Goal: Task Accomplishment & Management: Use online tool/utility

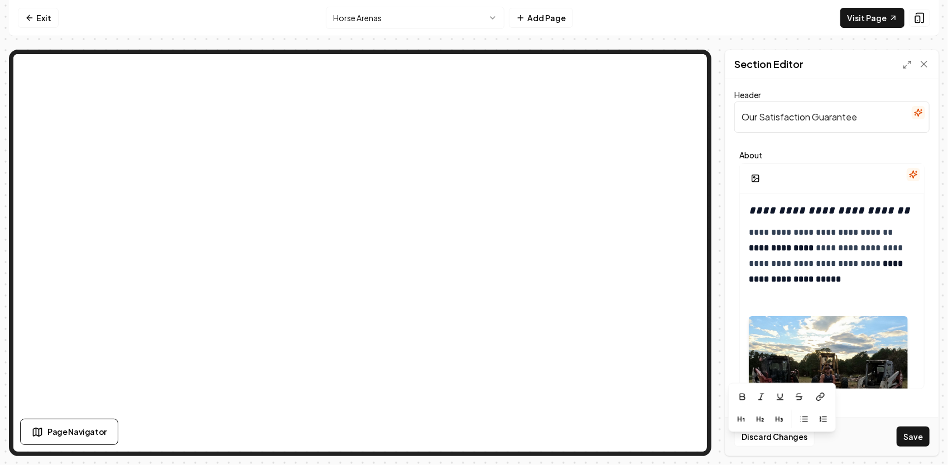
scroll to position [392, 0]
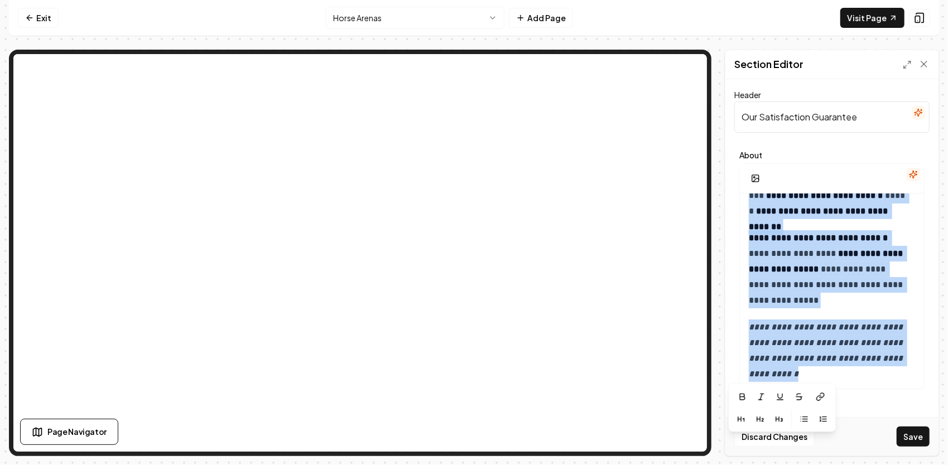
click at [451, 8] on html "**********" at bounding box center [474, 232] width 948 height 465
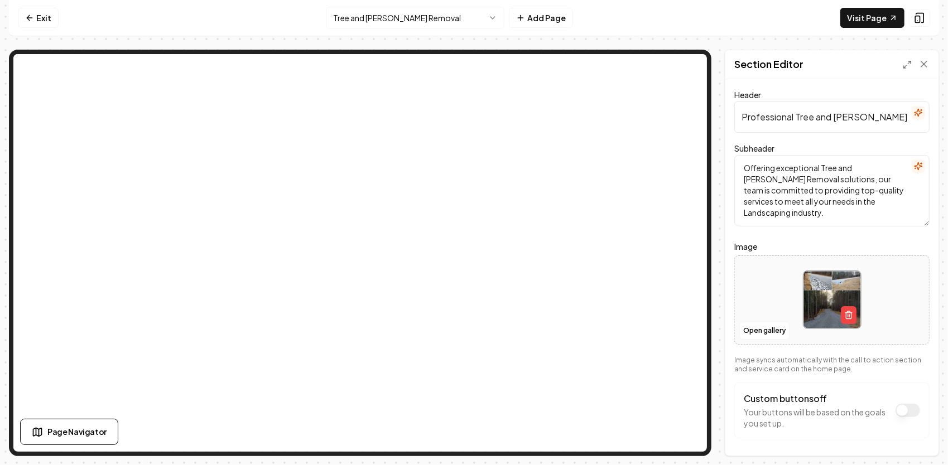
click at [817, 286] on img at bounding box center [831, 299] width 57 height 57
click at [481, 19] on html "Computer Required This feature is only available on a computer. Please switch t…" at bounding box center [474, 232] width 948 height 465
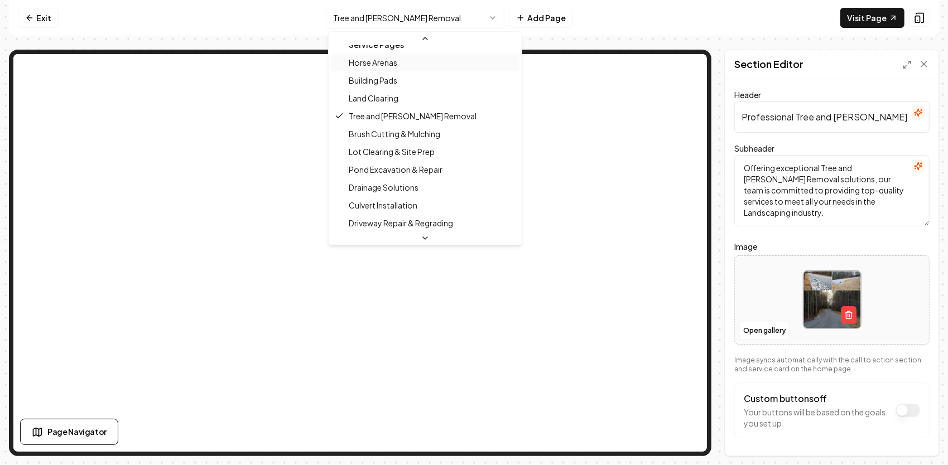
scroll to position [112, 0]
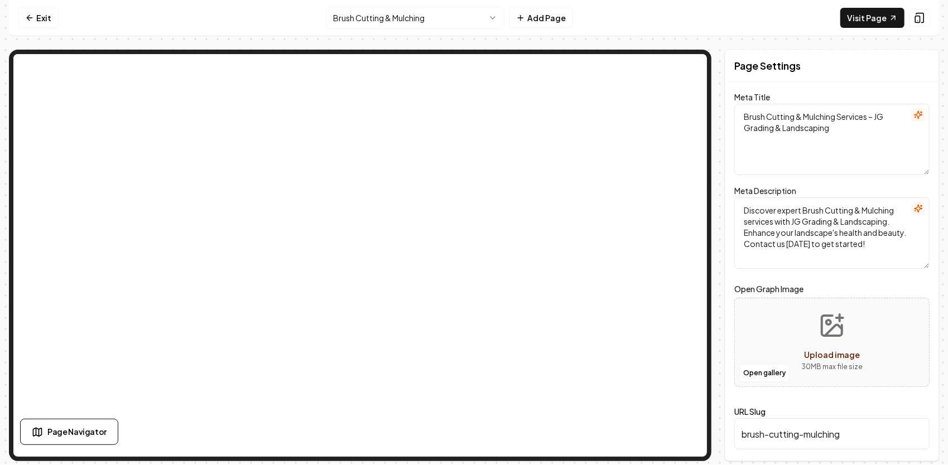
click at [444, 21] on html "Computer Required This feature is only available on a computer. Please switch t…" at bounding box center [474, 232] width 948 height 465
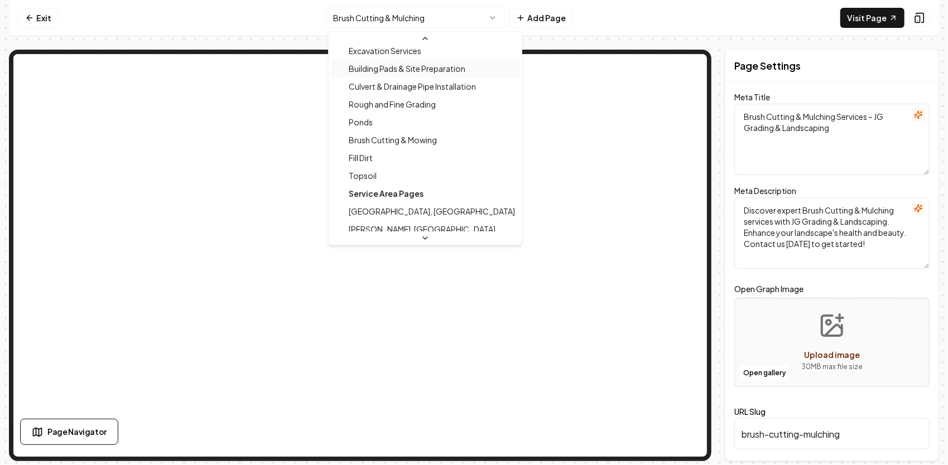
scroll to position [391, 0]
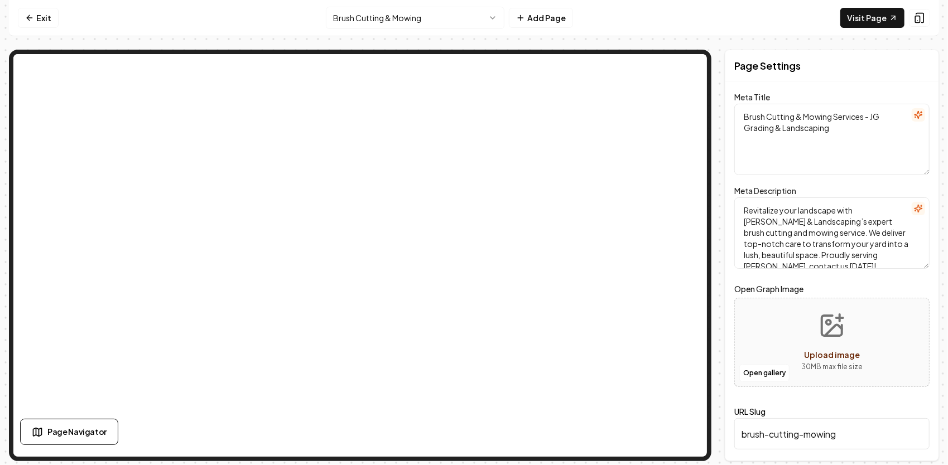
click at [445, 21] on html "Computer Required This feature is only available on a computer. Please switch t…" at bounding box center [474, 232] width 948 height 465
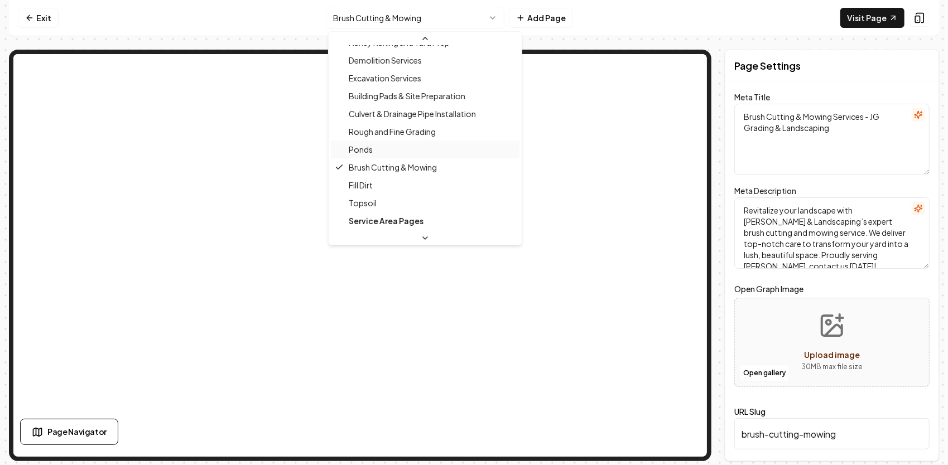
scroll to position [242, 0]
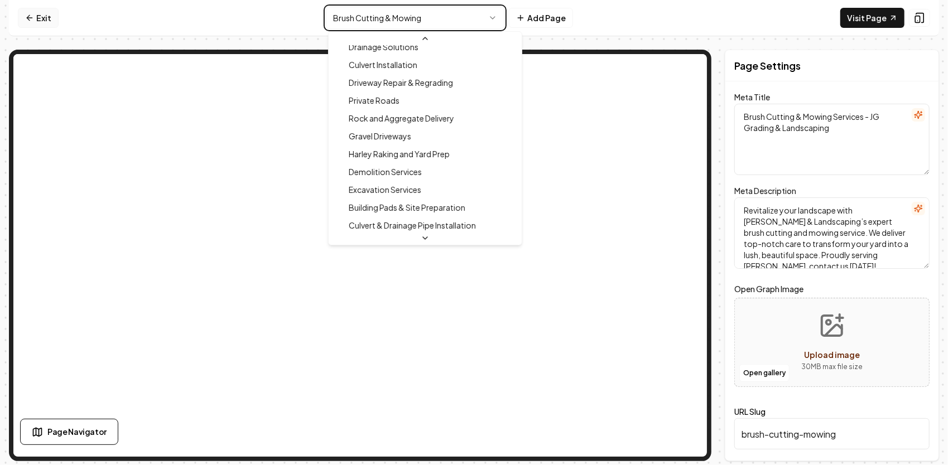
click at [49, 18] on html "Computer Required This feature is only available on a computer. Please switch t…" at bounding box center [474, 232] width 948 height 465
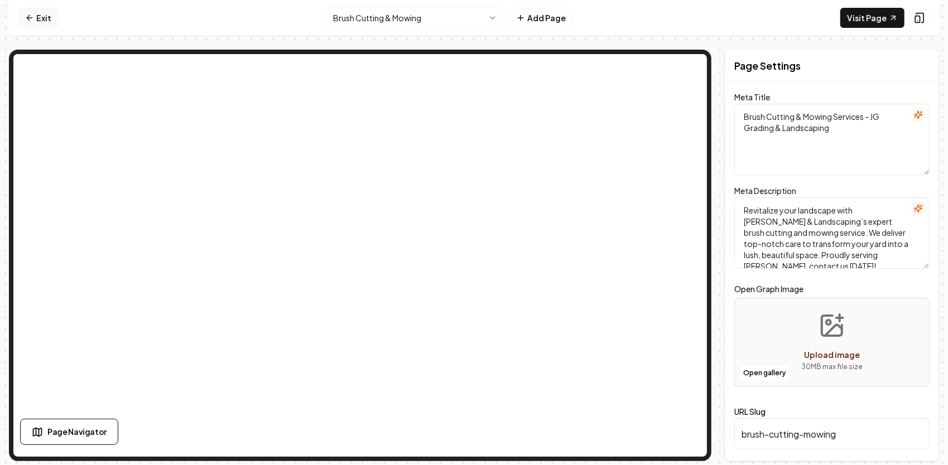
click at [49, 18] on link "Exit" at bounding box center [38, 18] width 41 height 20
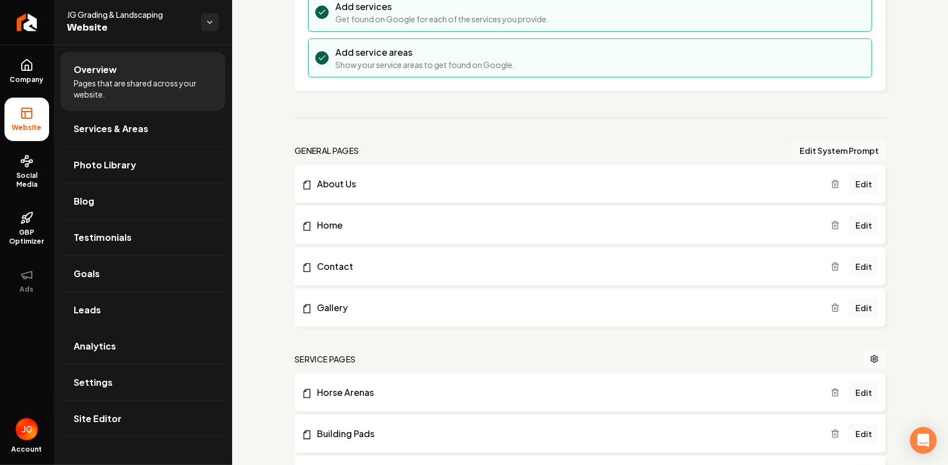
scroll to position [335, 0]
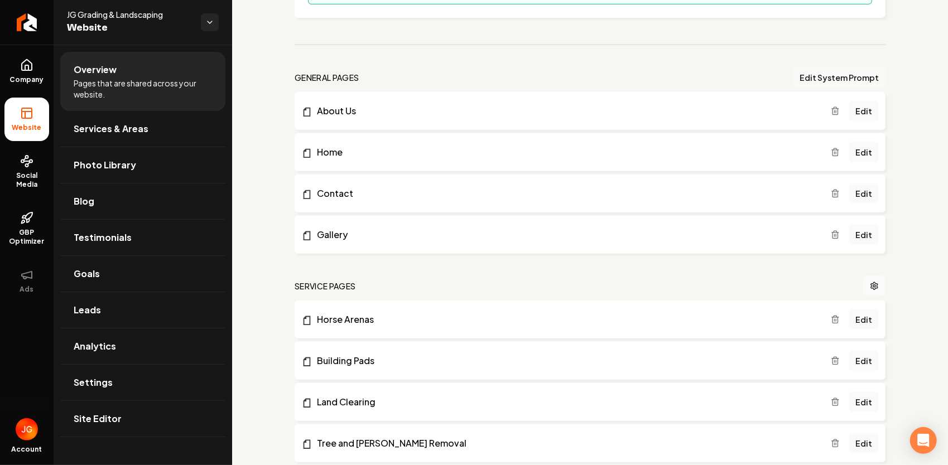
click at [844, 75] on button "Edit System Prompt" at bounding box center [839, 78] width 93 height 20
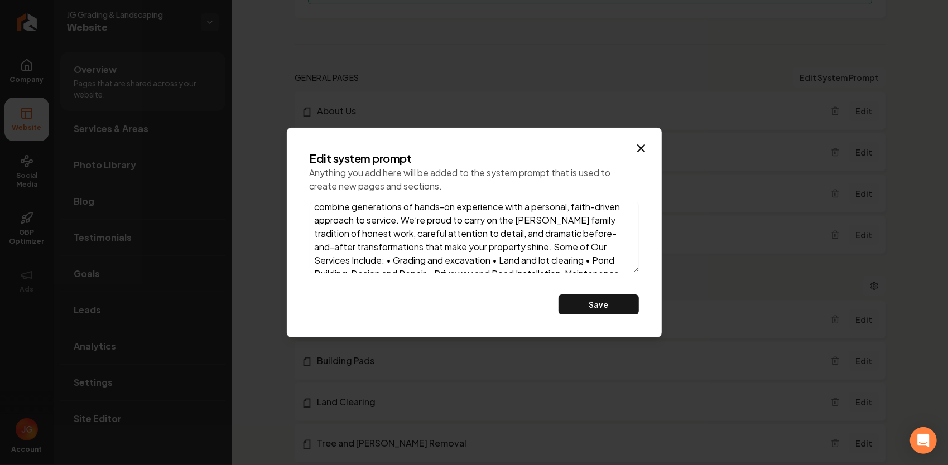
scroll to position [0, 0]
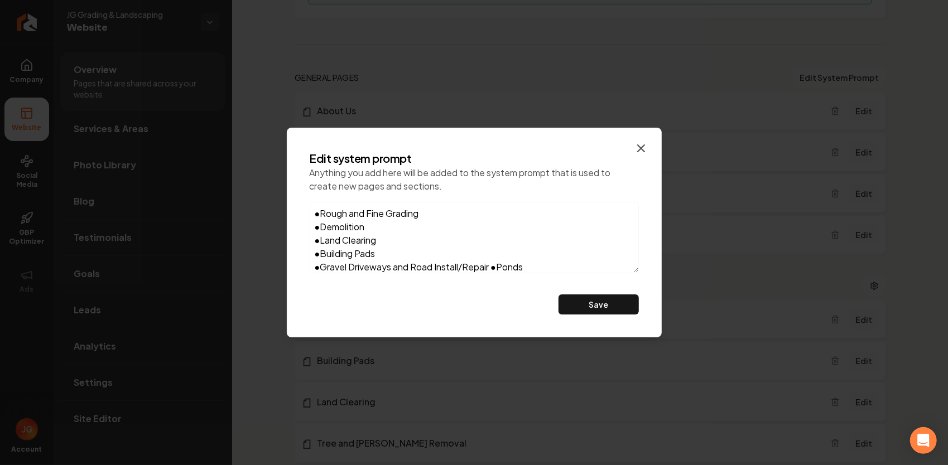
click at [641, 150] on icon "button" at bounding box center [640, 148] width 13 height 13
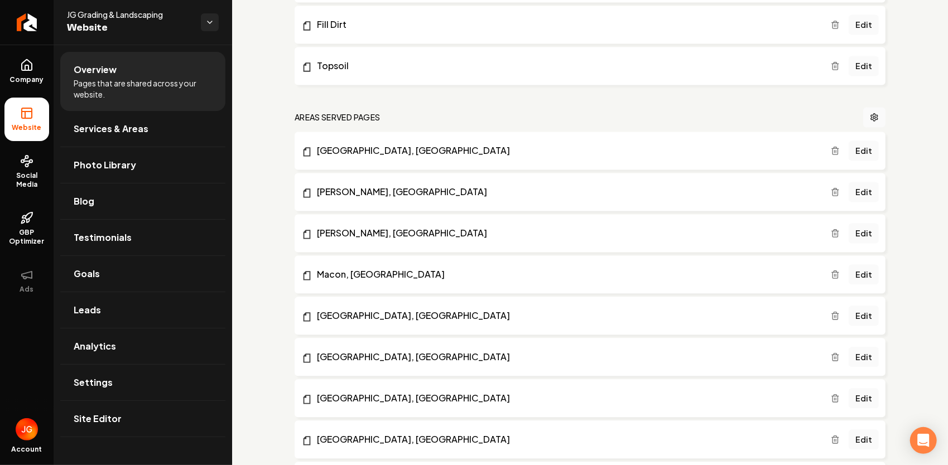
scroll to position [1395, 0]
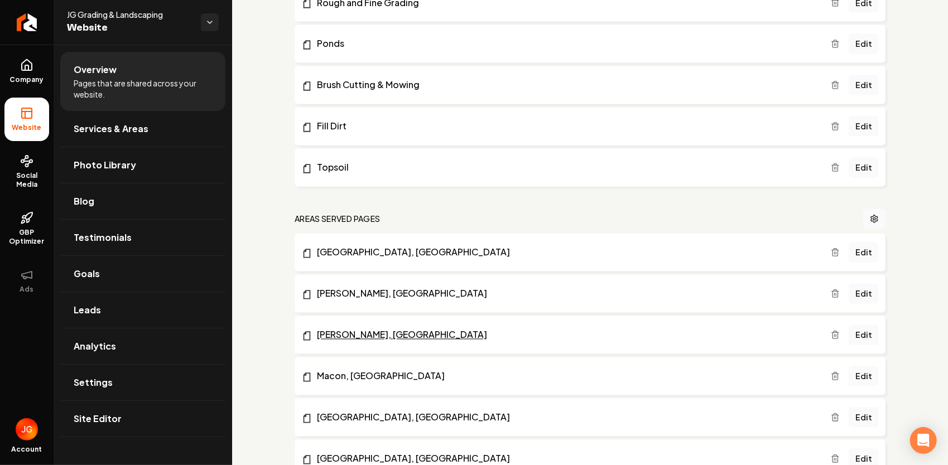
click at [336, 333] on link "[PERSON_NAME], [GEOGRAPHIC_DATA]" at bounding box center [566, 335] width 530 height 13
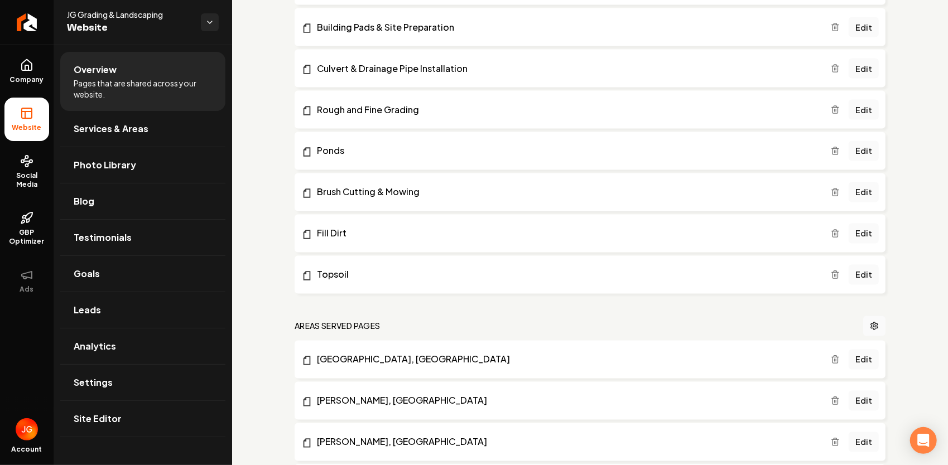
scroll to position [1283, 0]
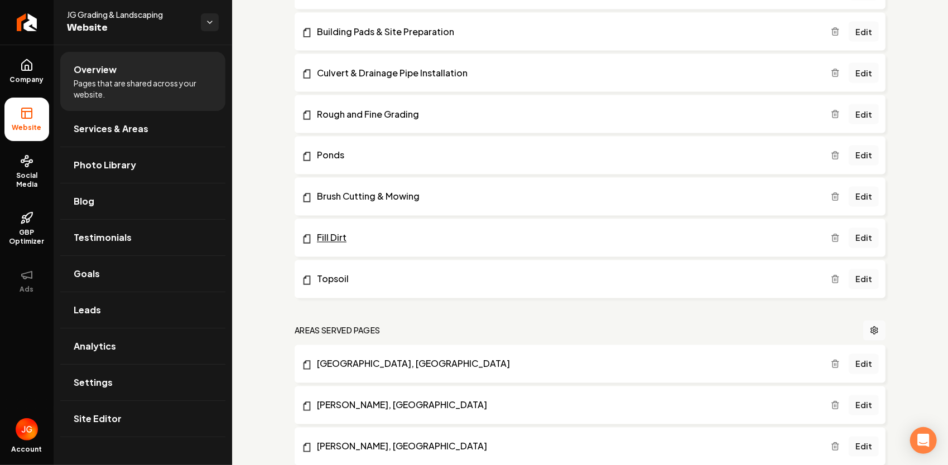
click at [334, 234] on link "Fill Dirt" at bounding box center [566, 238] width 530 height 13
click at [855, 275] on link "Edit" at bounding box center [864, 279] width 30 height 20
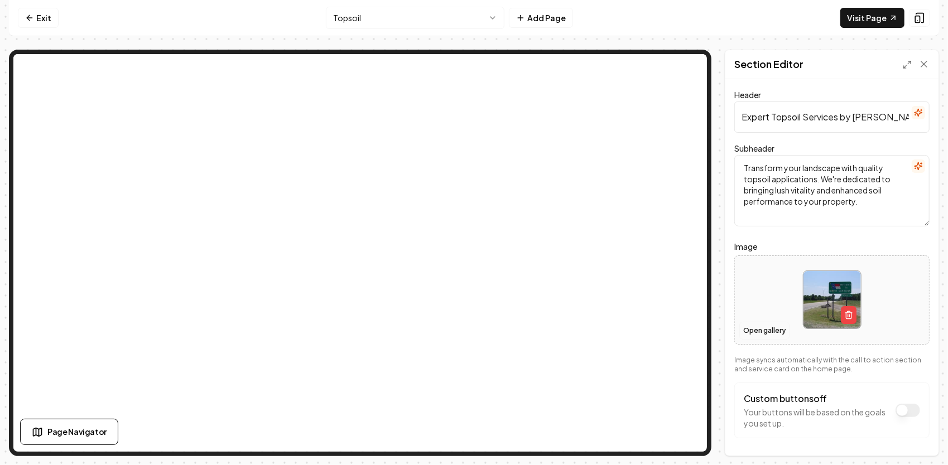
click at [781, 329] on button "Open gallery" at bounding box center [764, 331] width 50 height 18
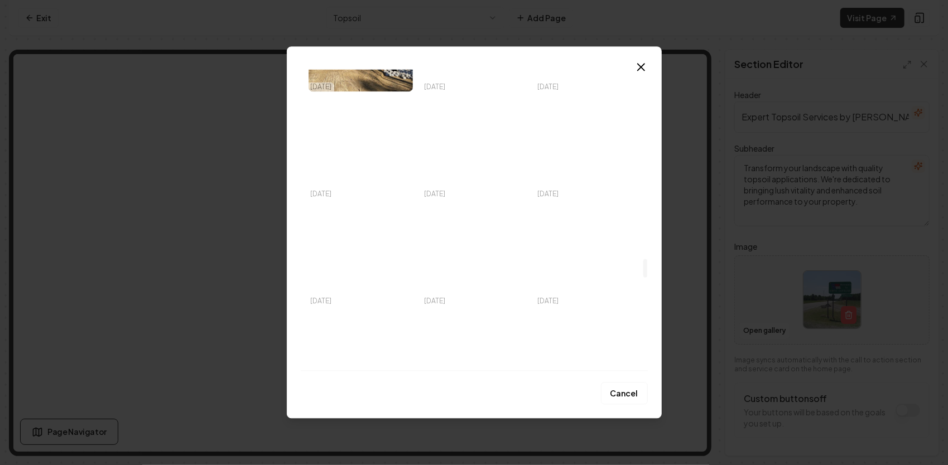
scroll to position [3125, 0]
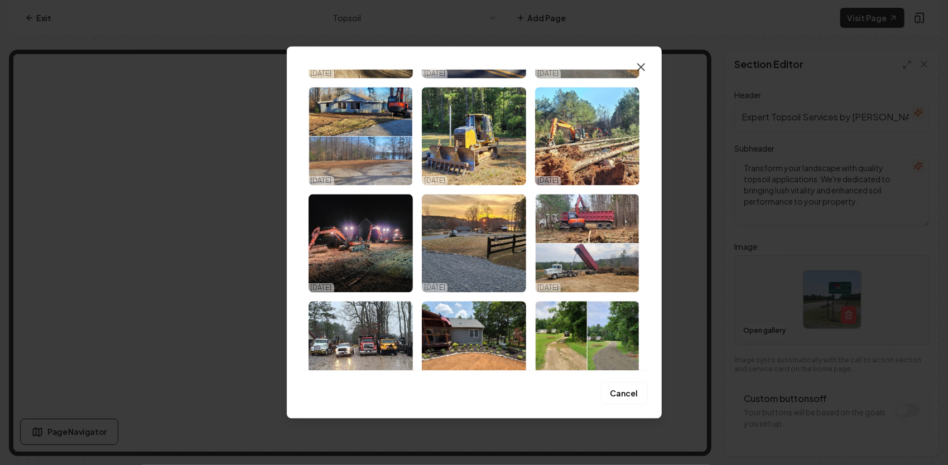
click at [646, 63] on icon "button" at bounding box center [640, 66] width 13 height 13
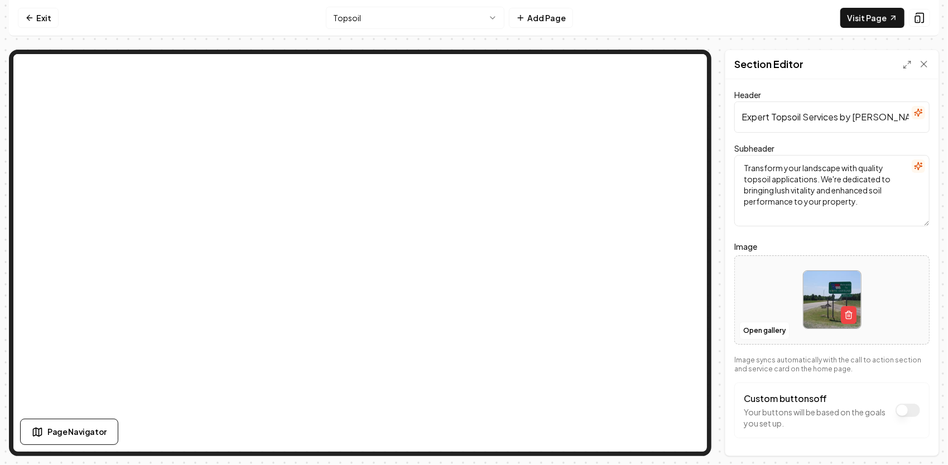
click at [483, 21] on html "Computer Required This feature is only available on a computer. Please switch t…" at bounding box center [474, 232] width 948 height 465
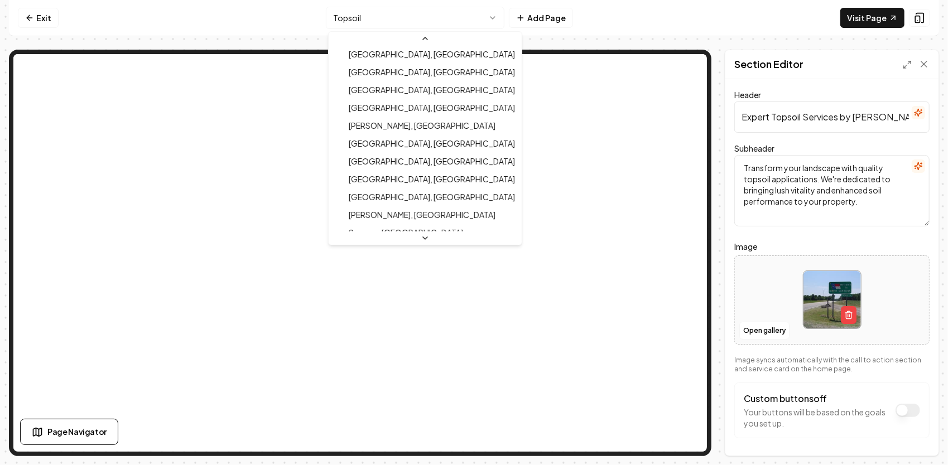
scroll to position [824, 0]
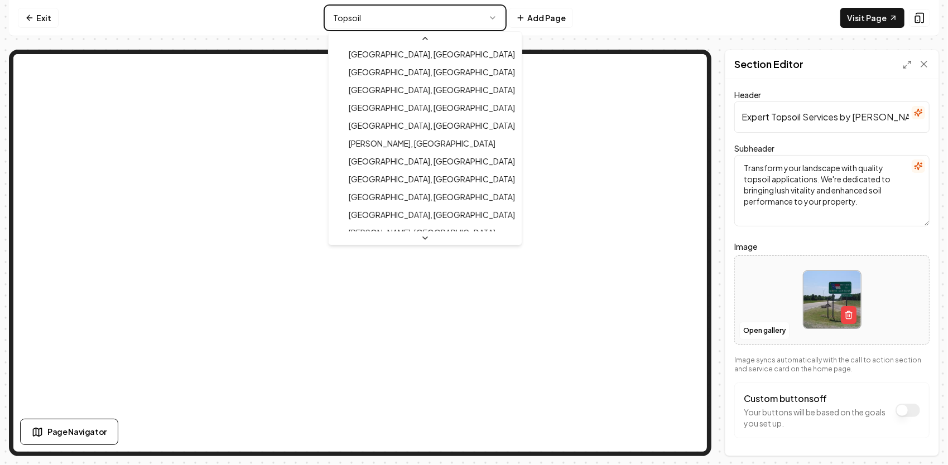
click at [713, 19] on html "Computer Required This feature is only available on a computer. Please switch t…" at bounding box center [474, 232] width 948 height 465
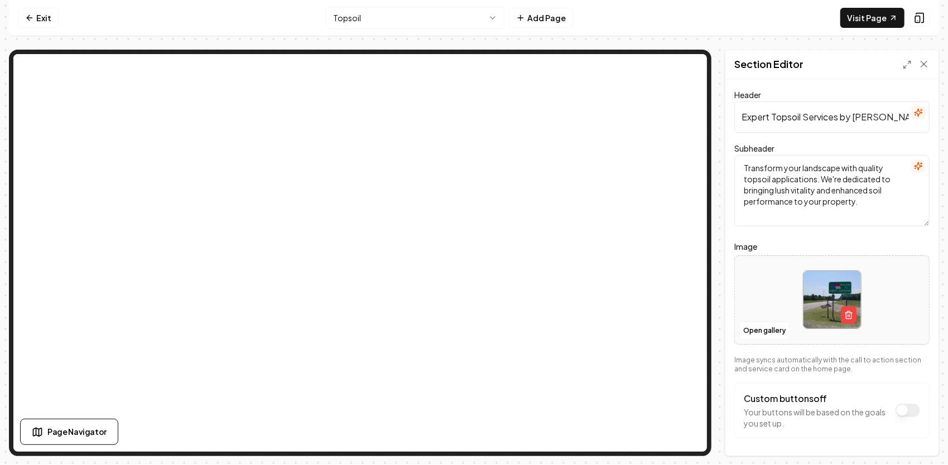
click at [473, 13] on html "Computer Required This feature is only available on a computer. Please switch t…" at bounding box center [474, 232] width 948 height 465
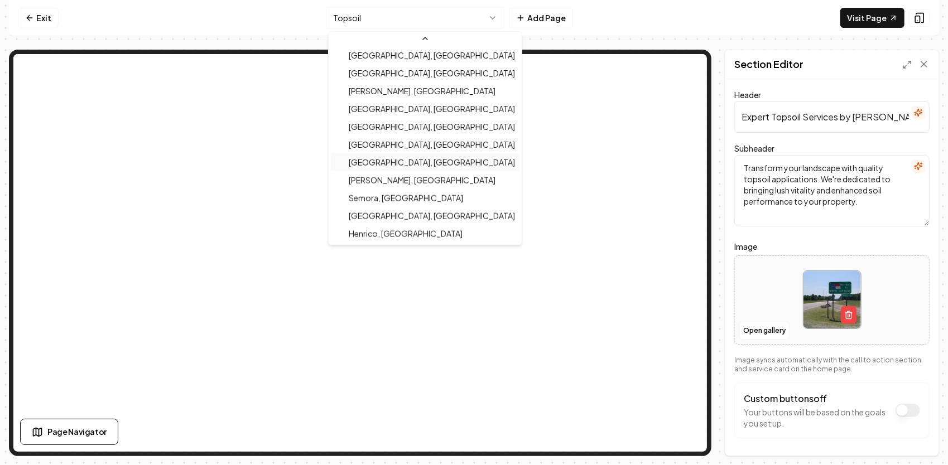
scroll to position [875, 0]
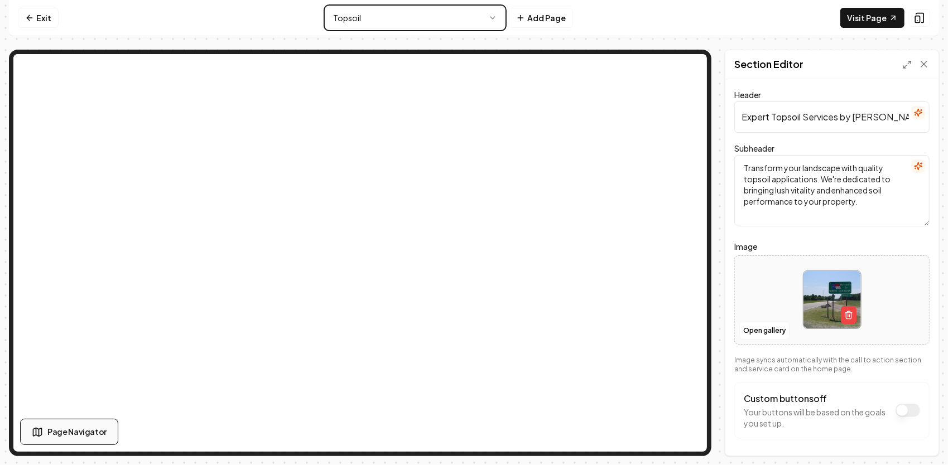
click at [67, 436] on html "Computer Required This feature is only available on a computer. Please switch t…" at bounding box center [474, 232] width 948 height 465
click at [66, 433] on span "Page Navigator" at bounding box center [76, 432] width 59 height 12
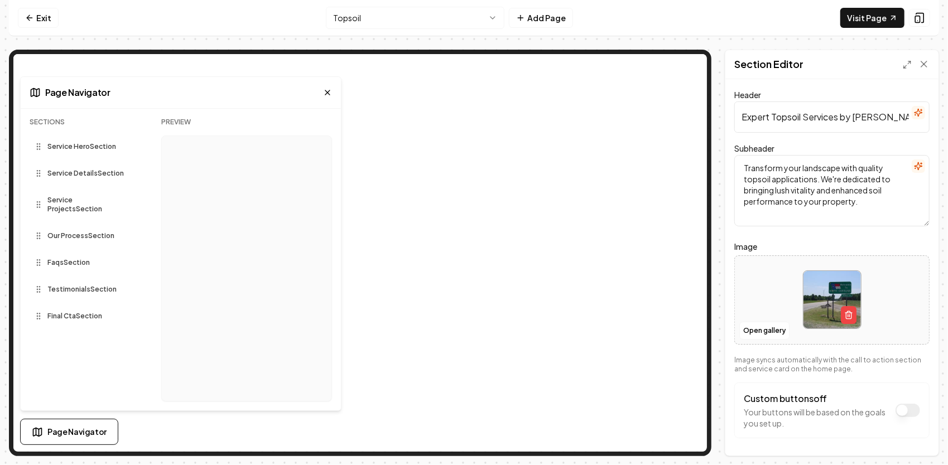
click at [326, 89] on icon at bounding box center [327, 92] width 9 height 9
